Goal: Navigation & Orientation: Understand site structure

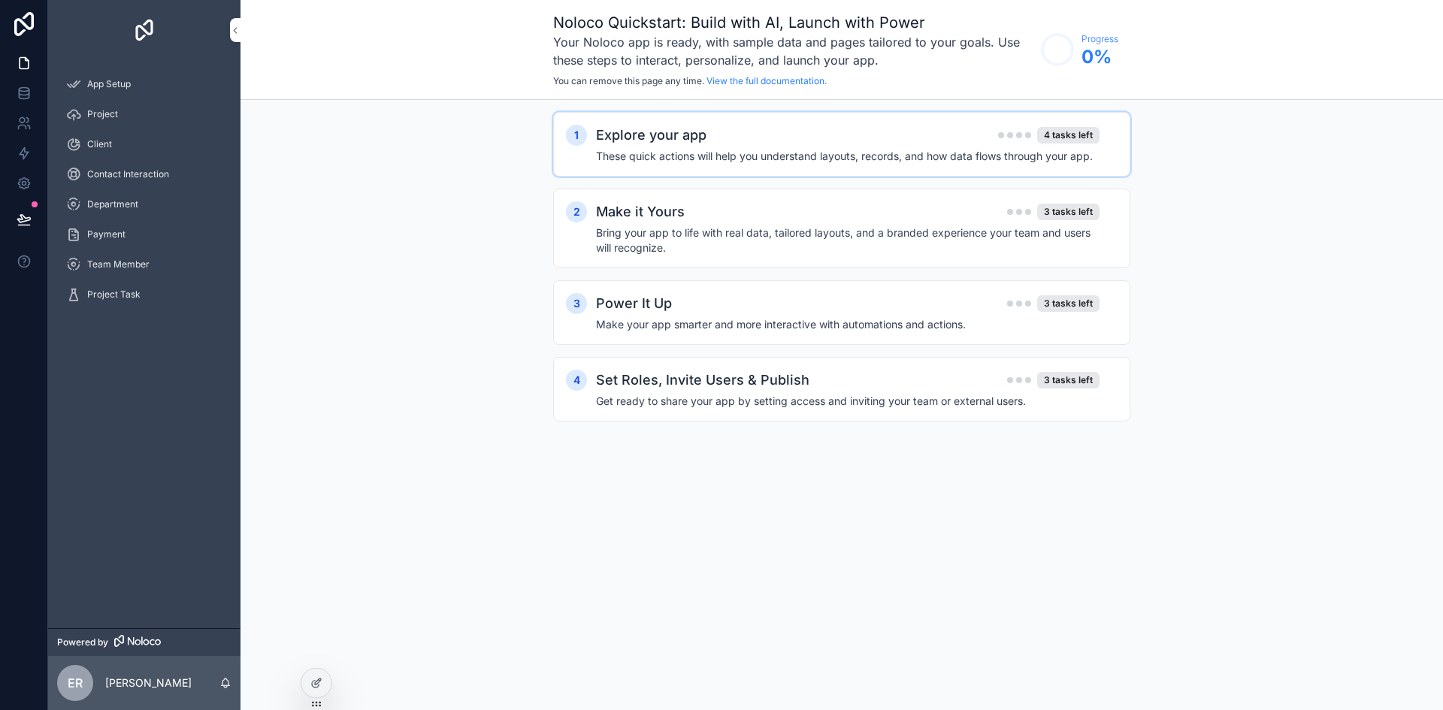
click at [822, 168] on div "1 Explore your app 4 tasks left These quick actions will help you understand la…" at bounding box center [841, 144] width 577 height 65
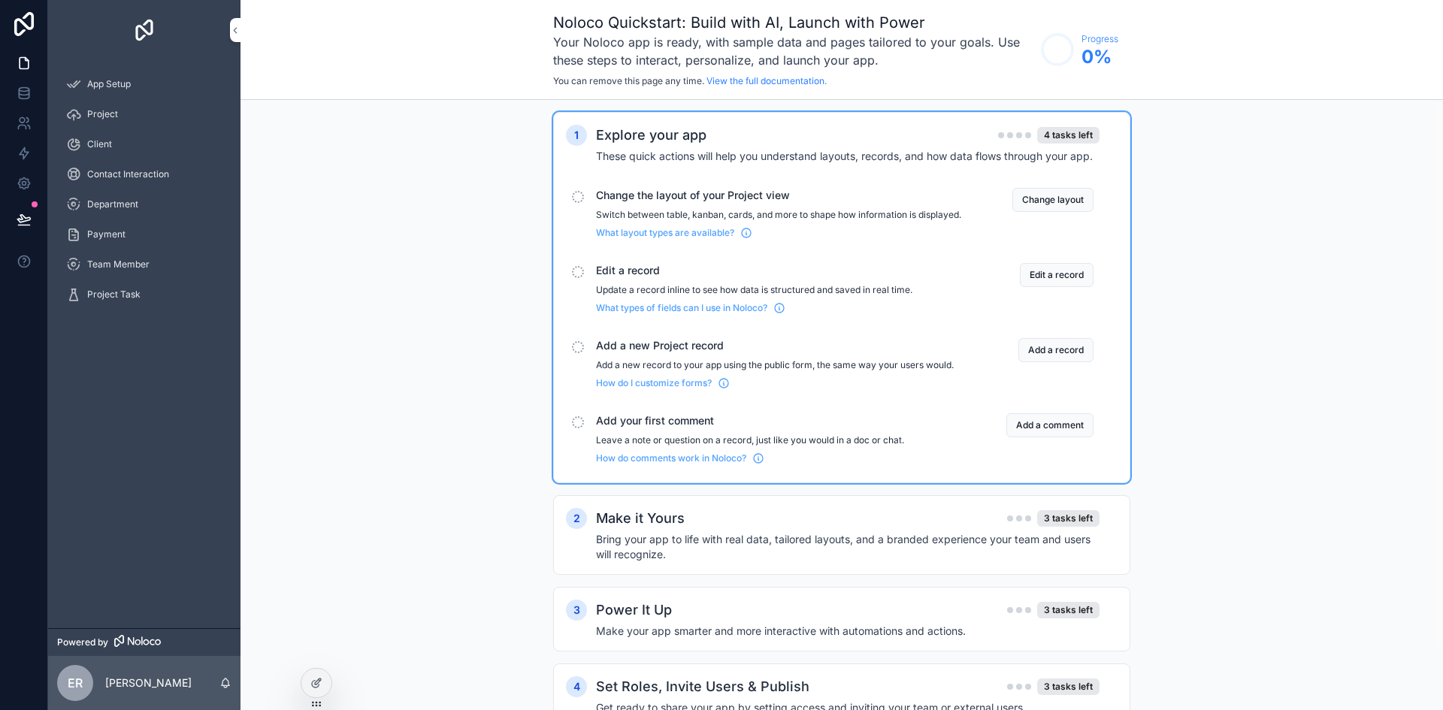
click at [790, 221] on p "Switch between table, kanban, cards, and more to shape how information is displ…" at bounding box center [778, 215] width 365 height 12
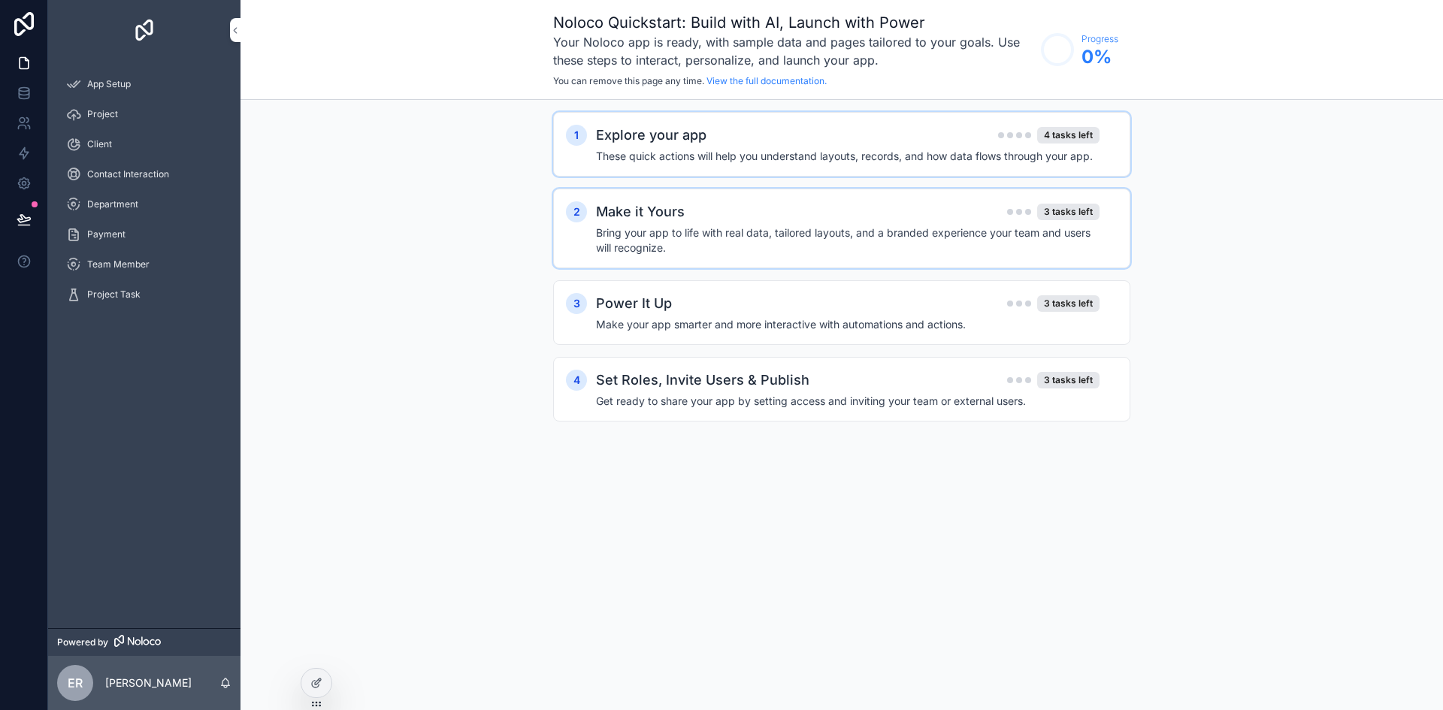
click at [789, 221] on div "Make it Yours 3 tasks left" at bounding box center [848, 211] width 504 height 21
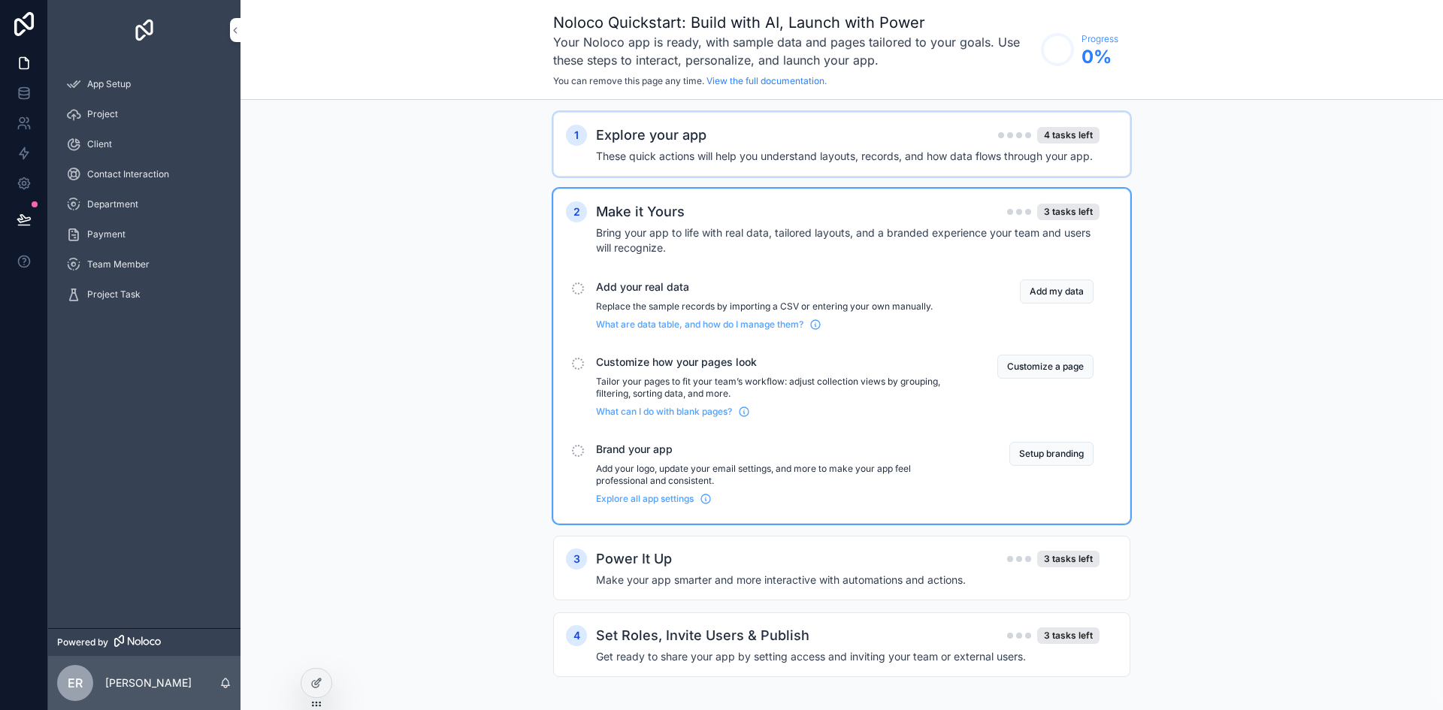
click at [774, 224] on div "Make it Yours 3 tasks left Bring your app to life with real data, tailored layo…" at bounding box center [857, 228] width 522 height 54
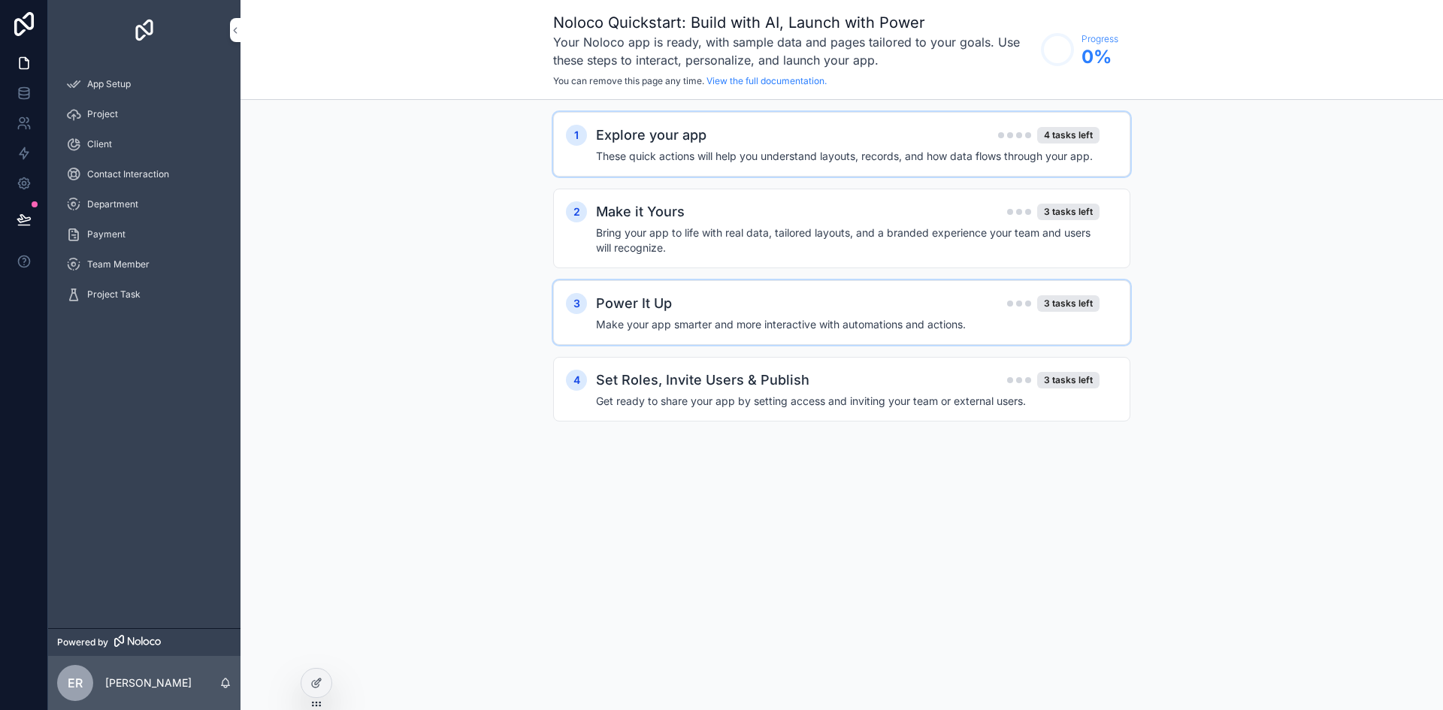
click at [758, 318] on h4 "Make your app smarter and more interactive with automations and actions." at bounding box center [848, 324] width 504 height 15
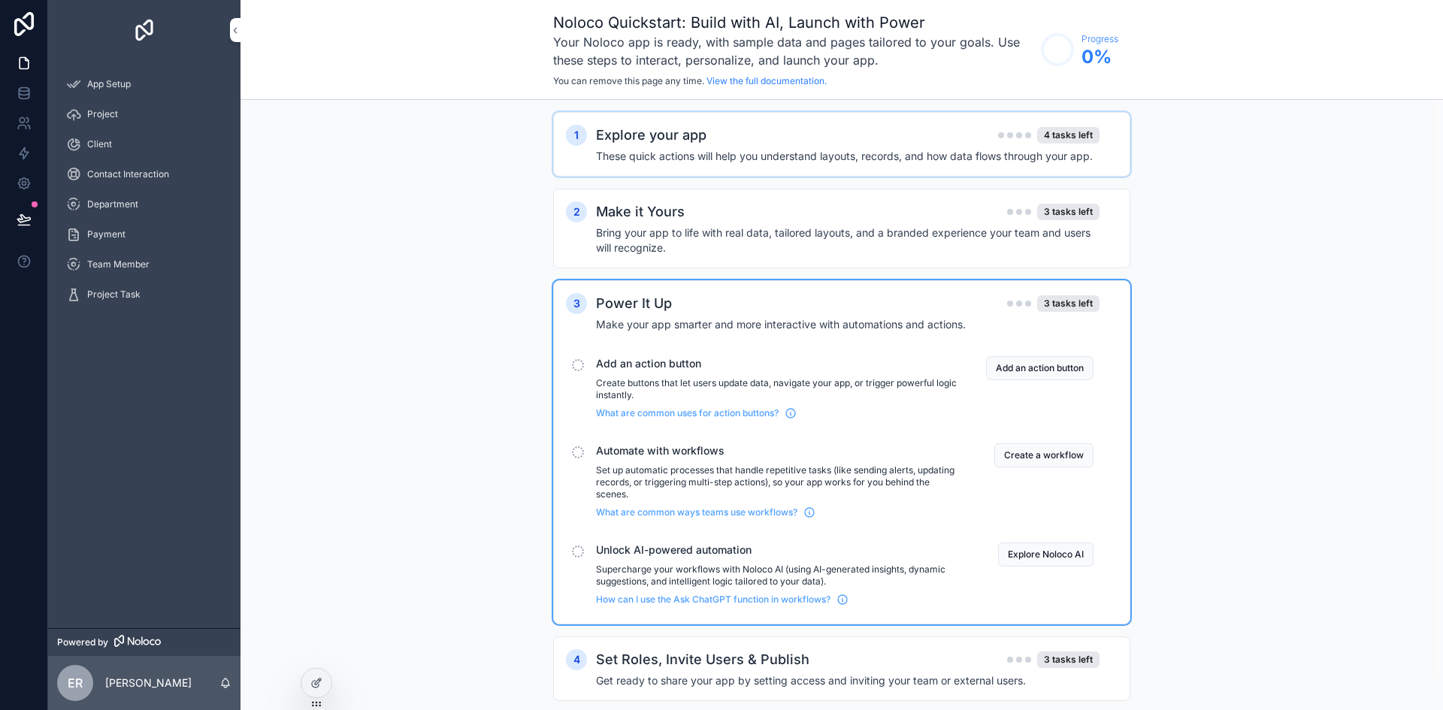
click at [758, 318] on h4 "Make your app smarter and more interactive with automations and actions." at bounding box center [848, 324] width 504 height 15
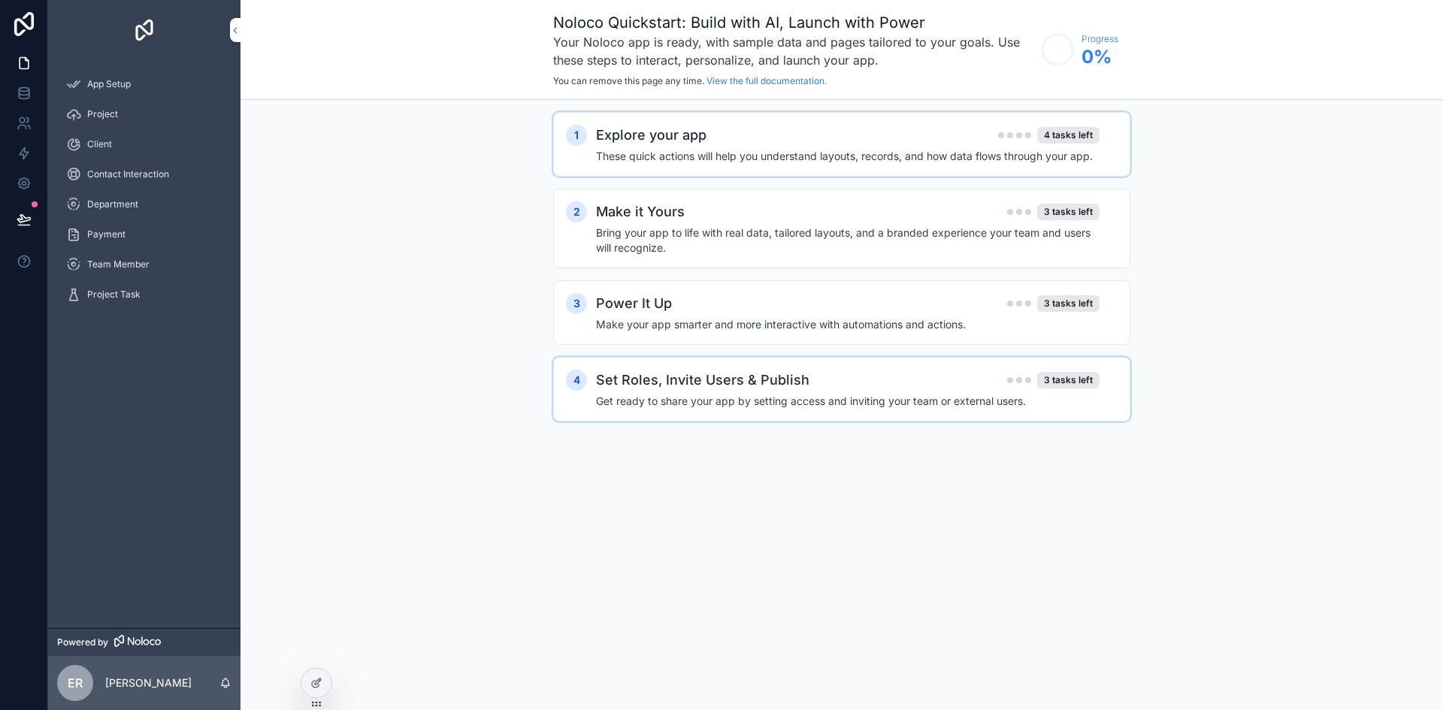
click at [739, 398] on h4 "Get ready to share your app by setting access and inviting your team or externa…" at bounding box center [848, 401] width 504 height 15
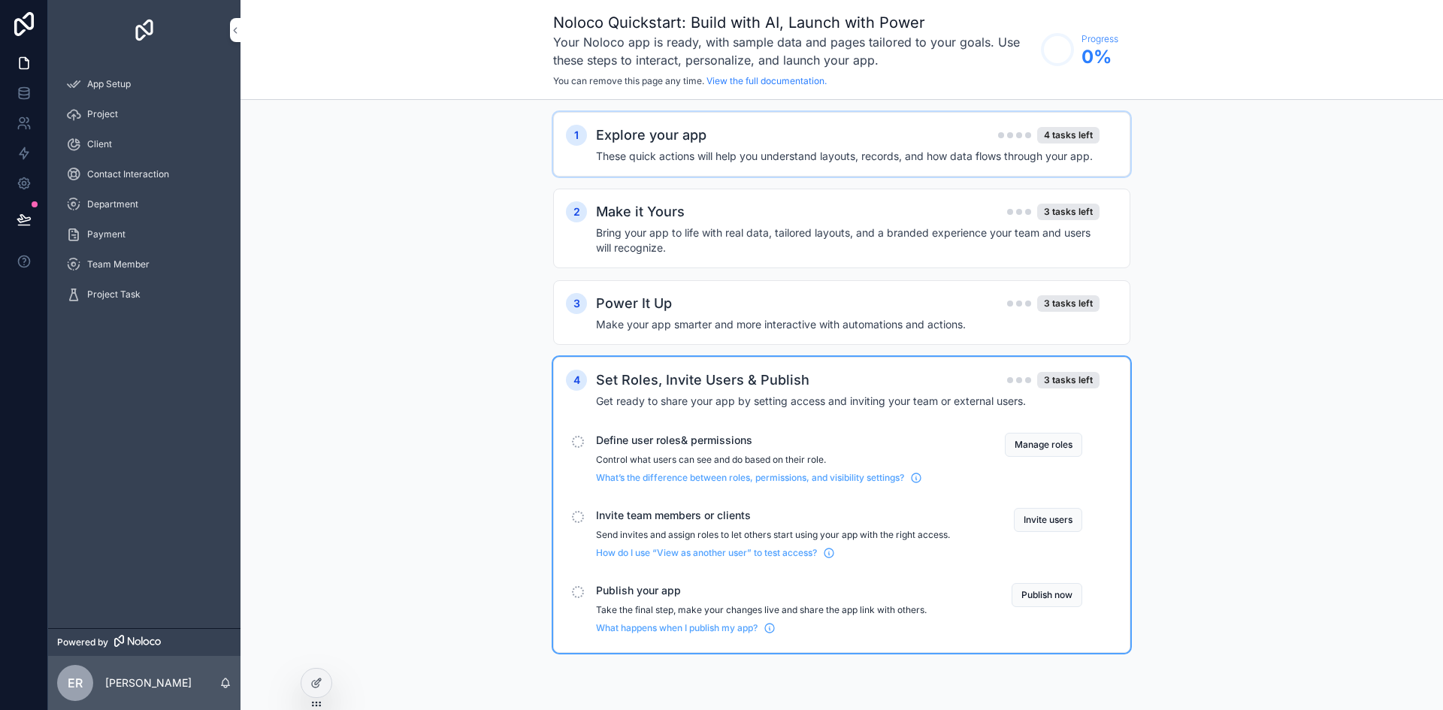
drag, startPoint x: 469, startPoint y: 428, endPoint x: 431, endPoint y: 419, distance: 38.7
click at [468, 428] on div "1 Explore your app 4 tasks left These quick actions will help you understand la…" at bounding box center [842, 397] width 1203 height 595
click at [150, 90] on div "App Setup" at bounding box center [144, 84] width 156 height 24
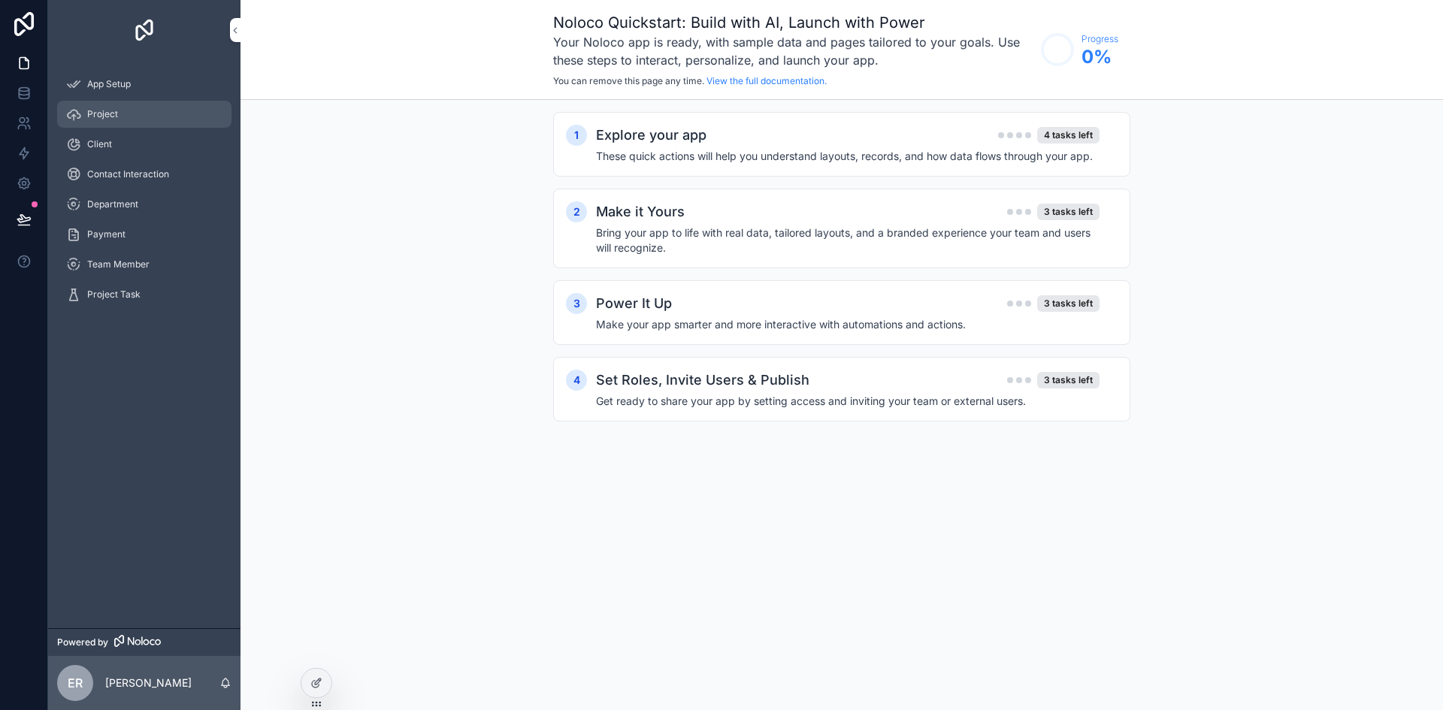
click at [142, 110] on div "Project" at bounding box center [144, 114] width 156 height 24
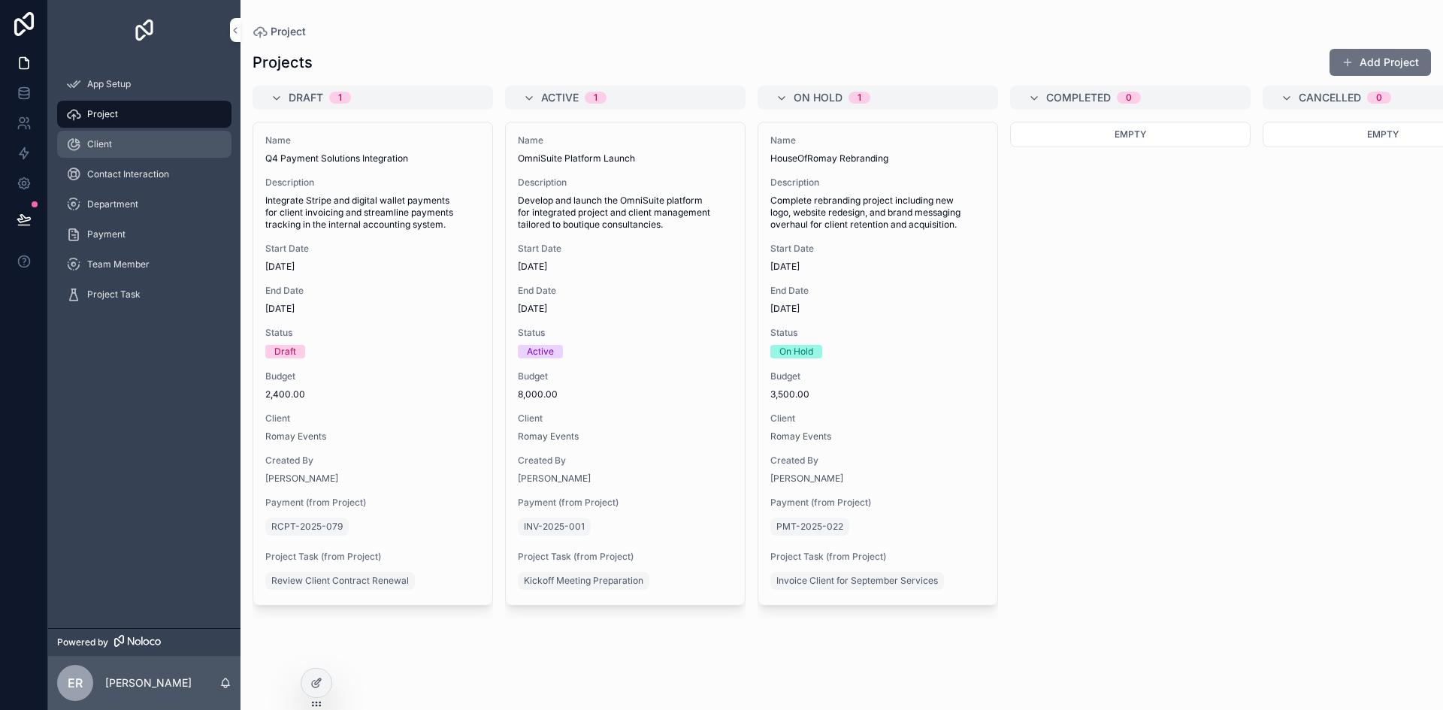
click at [149, 147] on div "Client" at bounding box center [144, 144] width 156 height 24
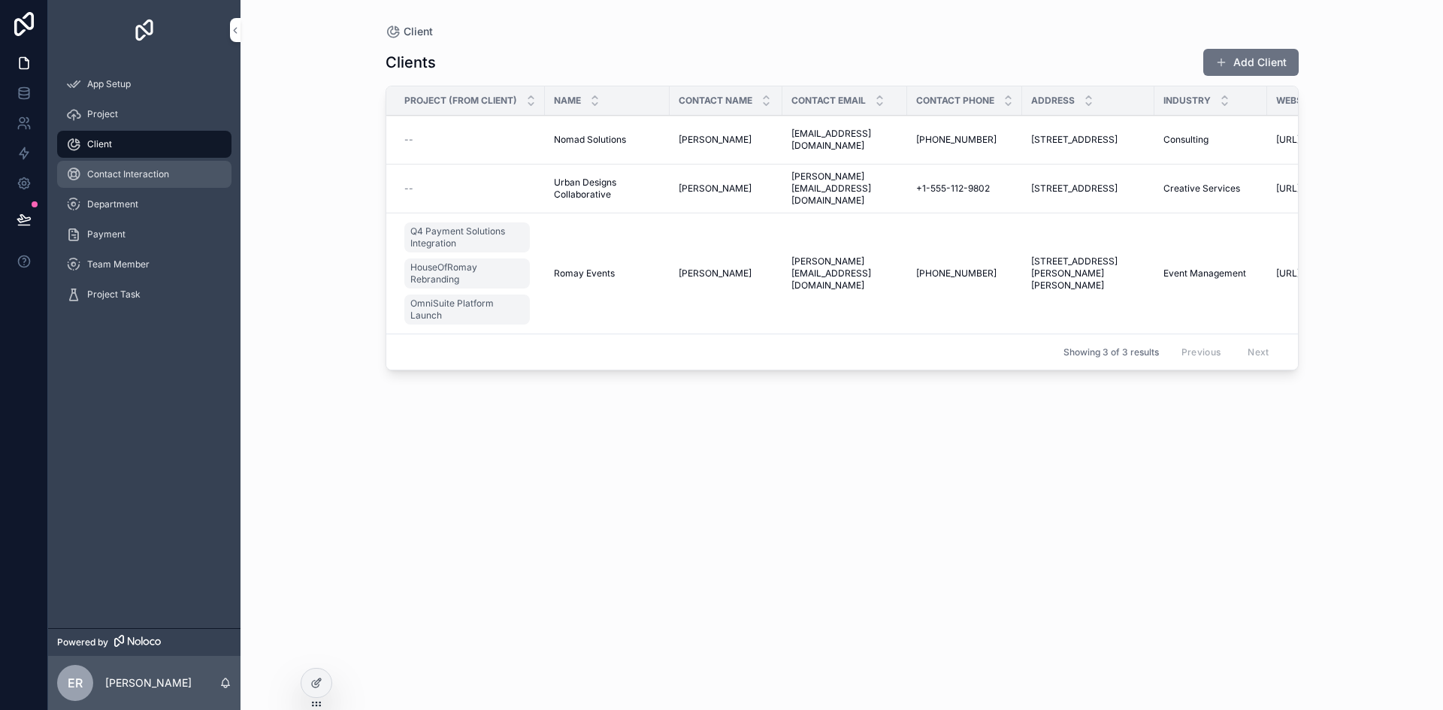
click at [149, 171] on span "Contact Interaction" at bounding box center [128, 174] width 82 height 12
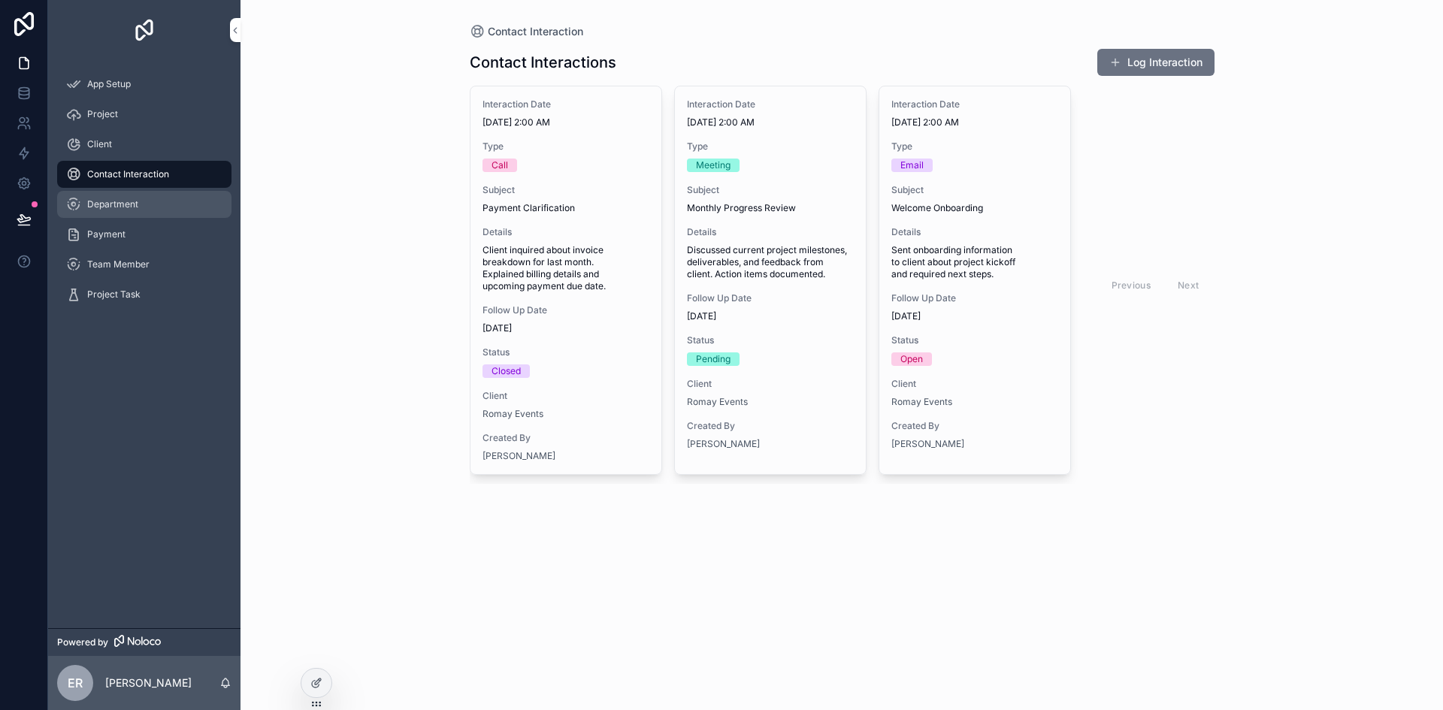
click at [141, 208] on div "Department" at bounding box center [144, 204] width 156 height 24
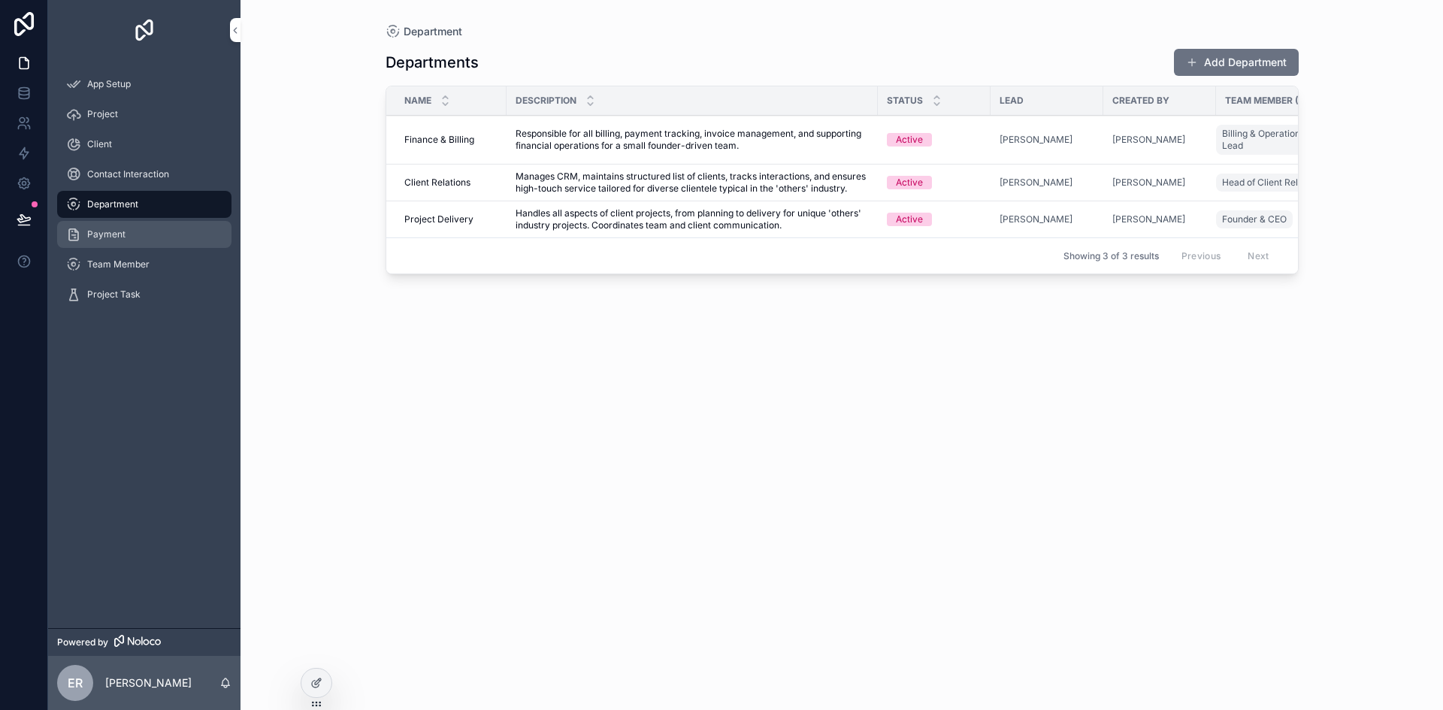
click at [141, 227] on div "Payment" at bounding box center [144, 235] width 156 height 24
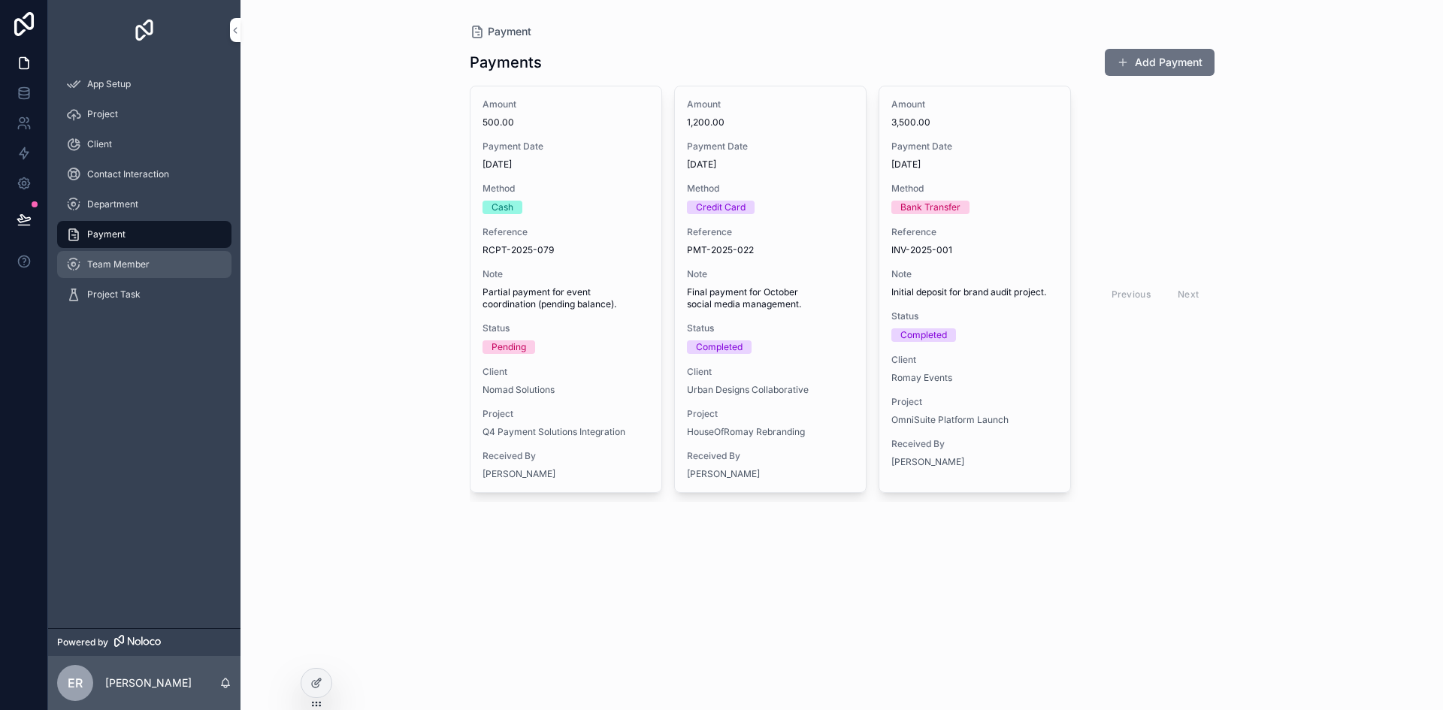
click at [137, 266] on span "Team Member" at bounding box center [118, 265] width 62 height 12
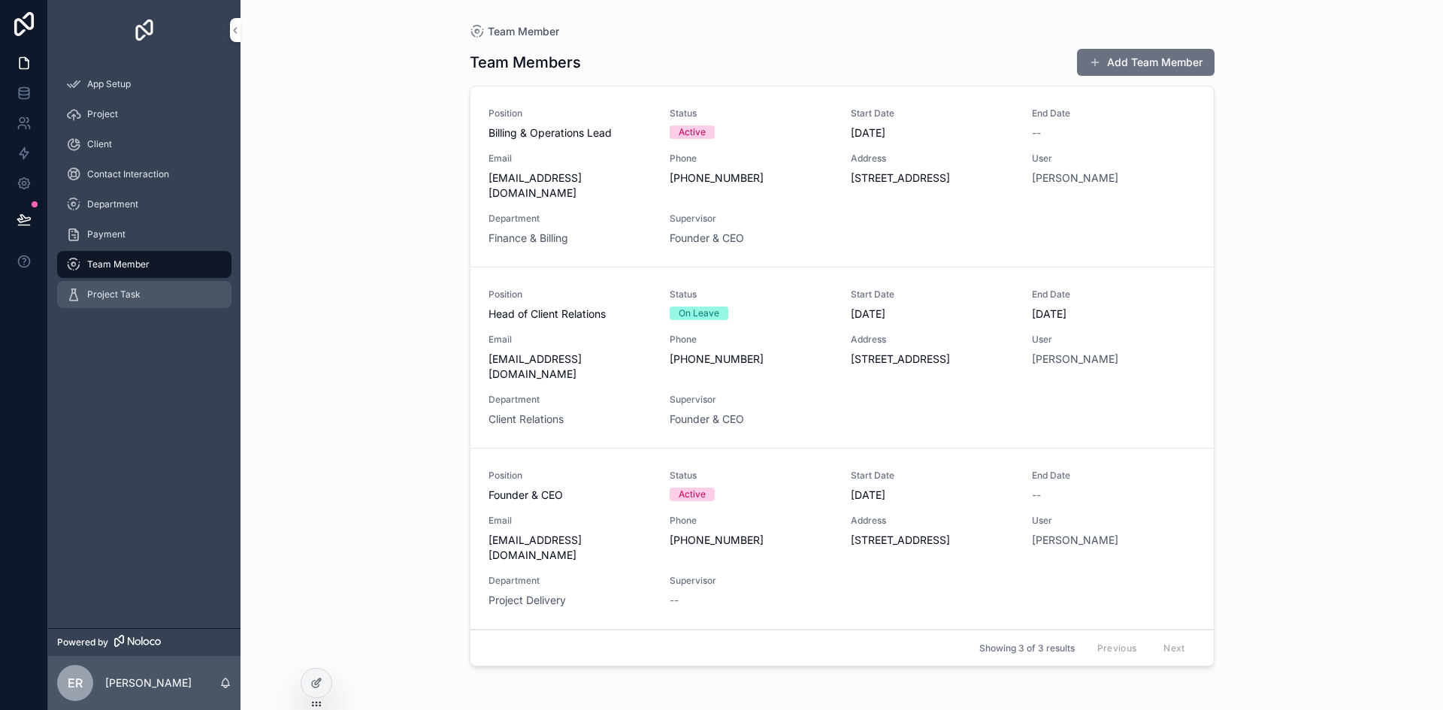
click at [129, 290] on span "Project Task" at bounding box center [113, 295] width 53 height 12
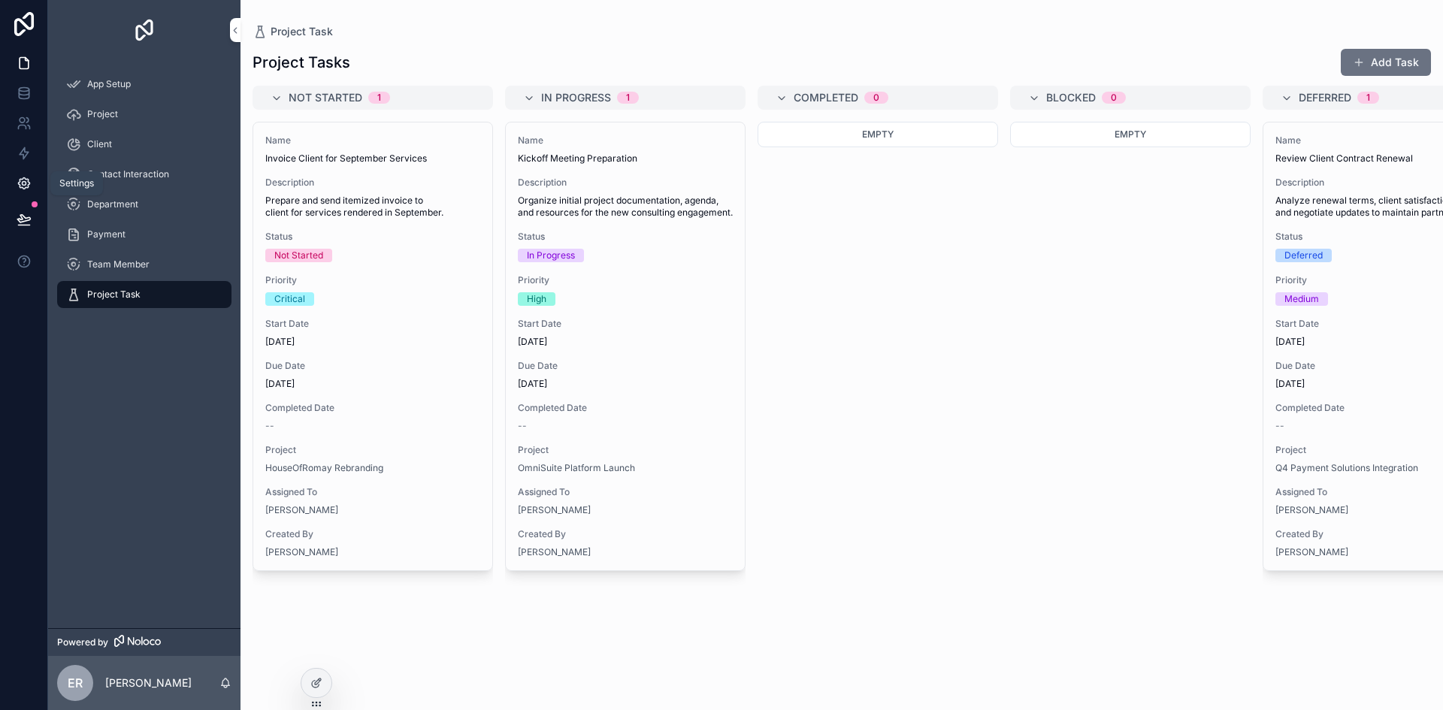
click at [25, 184] on icon at bounding box center [24, 184] width 4 height 4
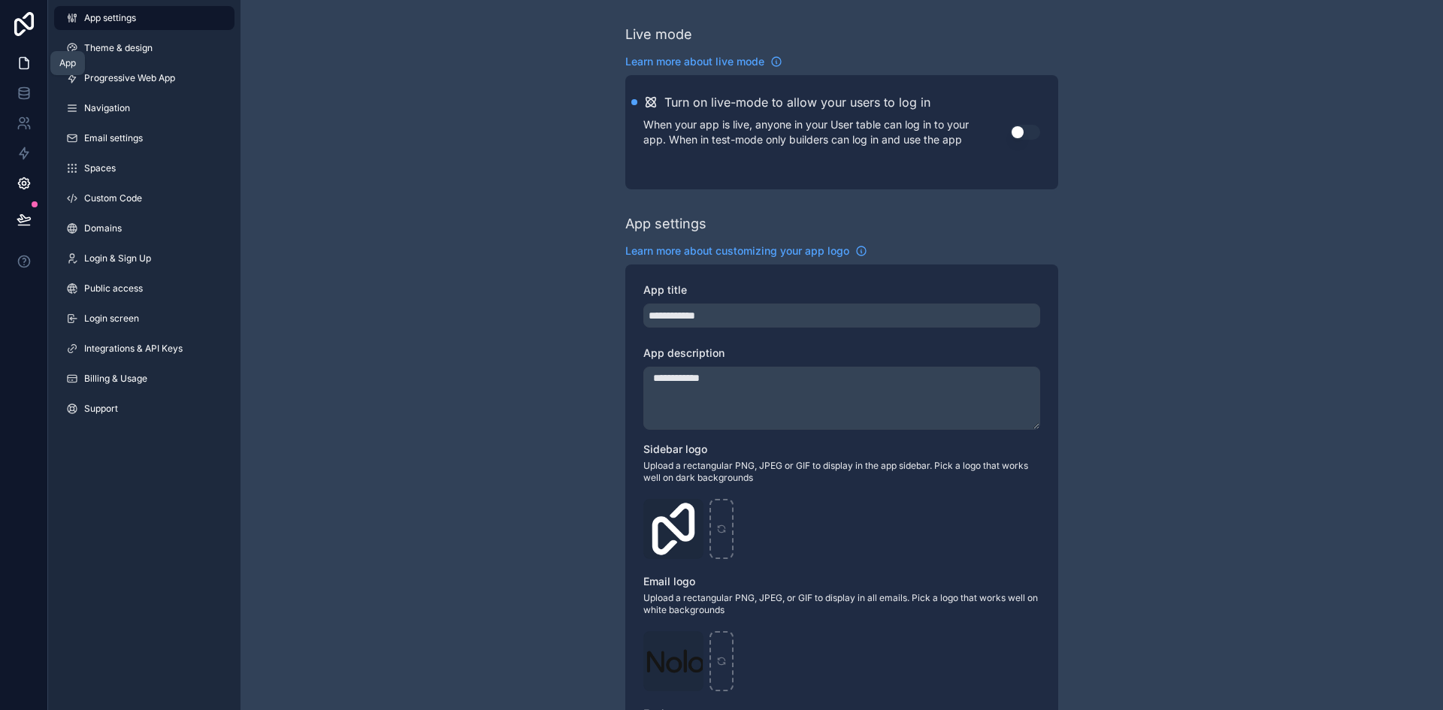
click at [31, 63] on icon at bounding box center [24, 63] width 15 height 15
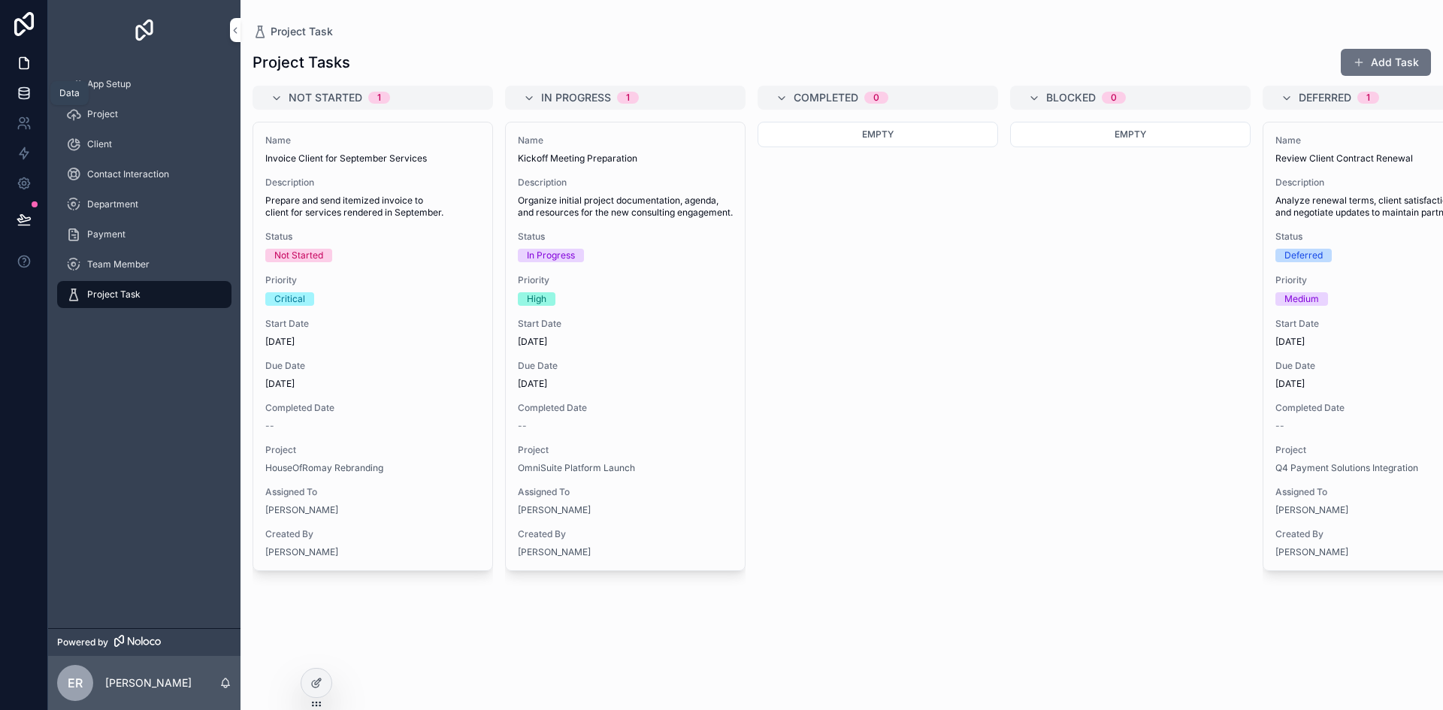
click at [20, 96] on icon at bounding box center [24, 93] width 15 height 15
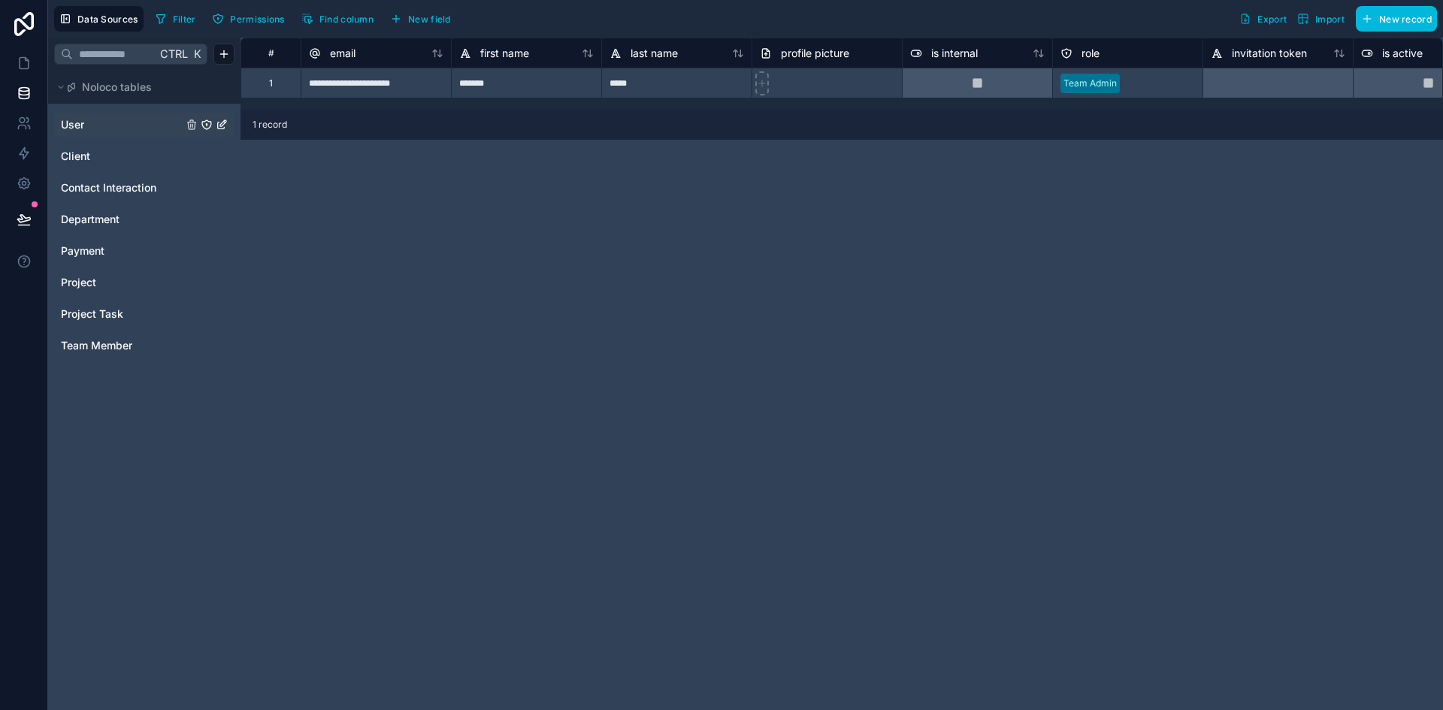
click at [77, 127] on span "User" at bounding box center [72, 124] width 23 height 15
click at [14, 128] on link at bounding box center [23, 123] width 47 height 30
